Goal: Task Accomplishment & Management: Manage account settings

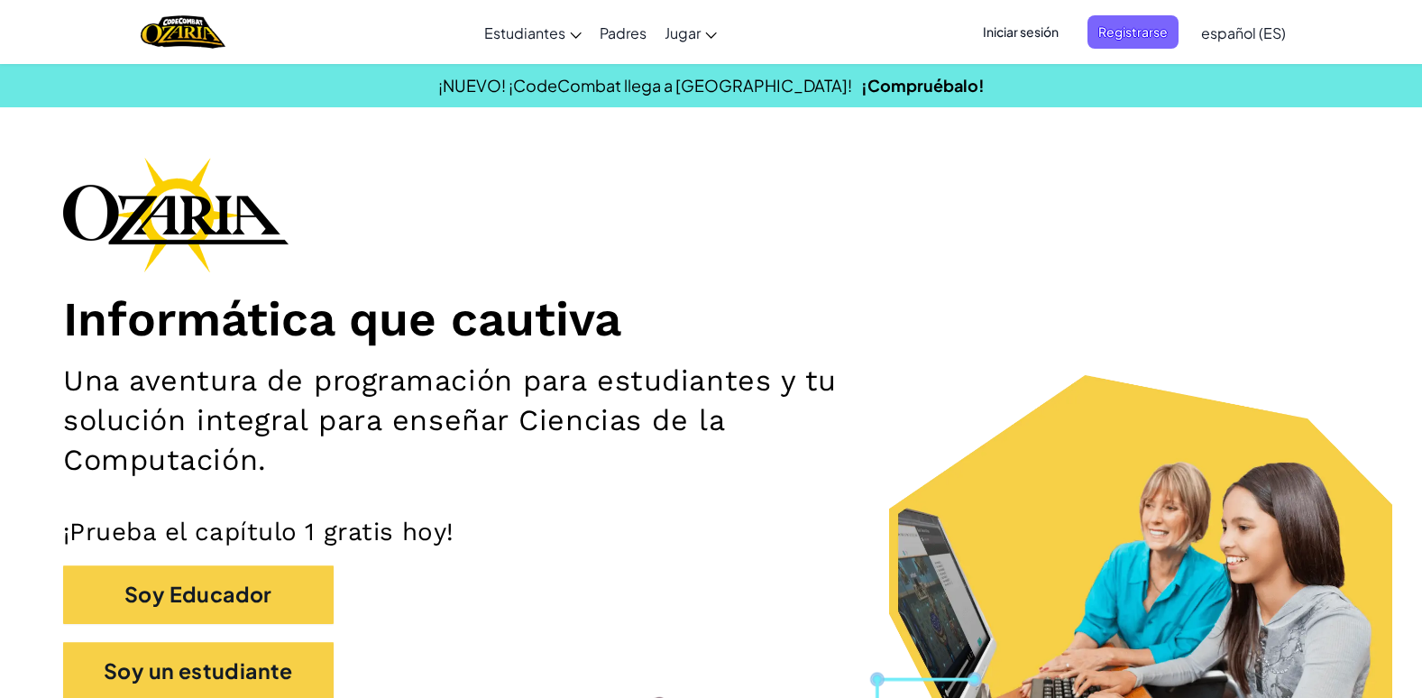
click at [1061, 21] on span "Iniciar sesión" at bounding box center [1020, 31] width 97 height 33
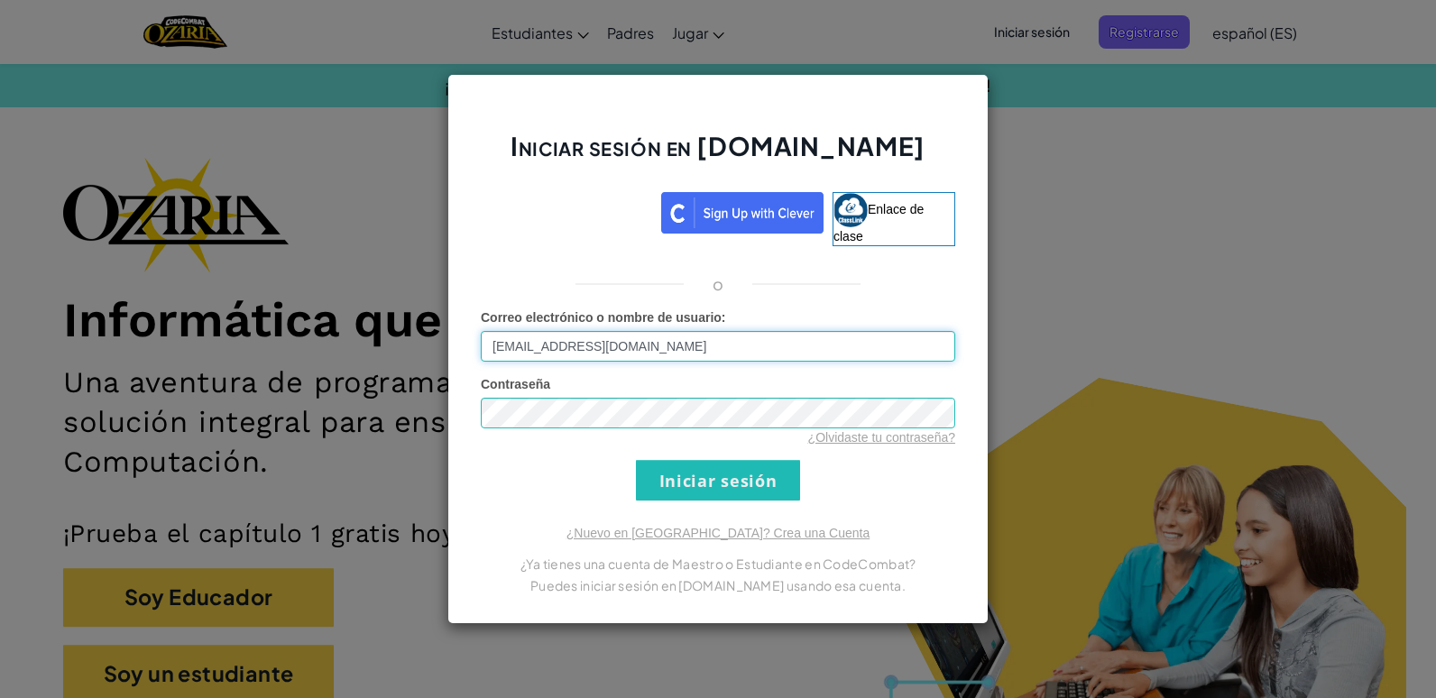
click at [887, 342] on input "[EMAIL_ADDRESS][DOMAIN_NAME]" at bounding box center [718, 346] width 474 height 31
type input "a"
click at [738, 344] on input "Correo electrónico o nombre de usuario :" at bounding box center [718, 346] width 474 height 31
type input "[EMAIL_ADDRESS][DOMAIN_NAME]"
click at [712, 476] on input "Iniciar sesión" at bounding box center [718, 480] width 164 height 41
